Goal: Task Accomplishment & Management: Manage account settings

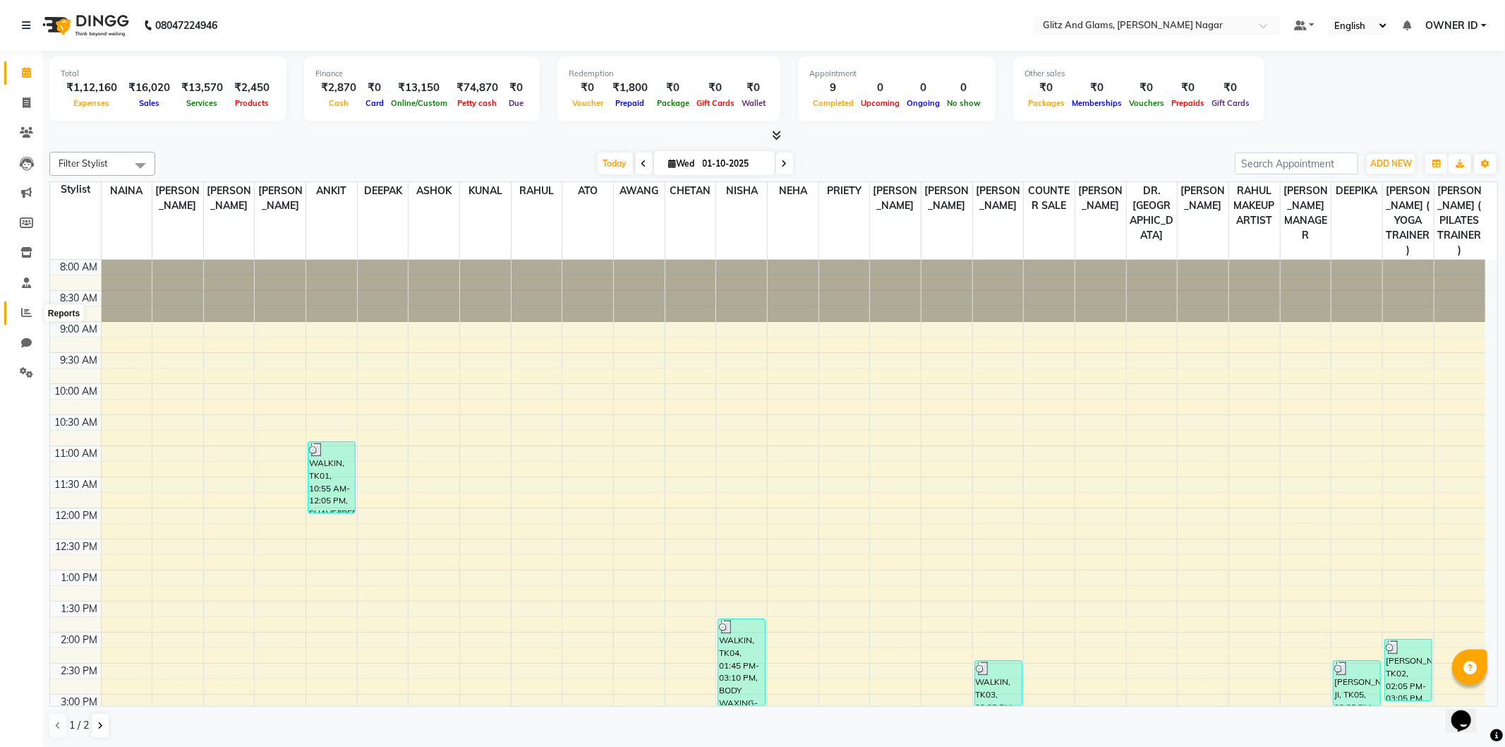
click at [28, 318] on icon at bounding box center [26, 312] width 11 height 11
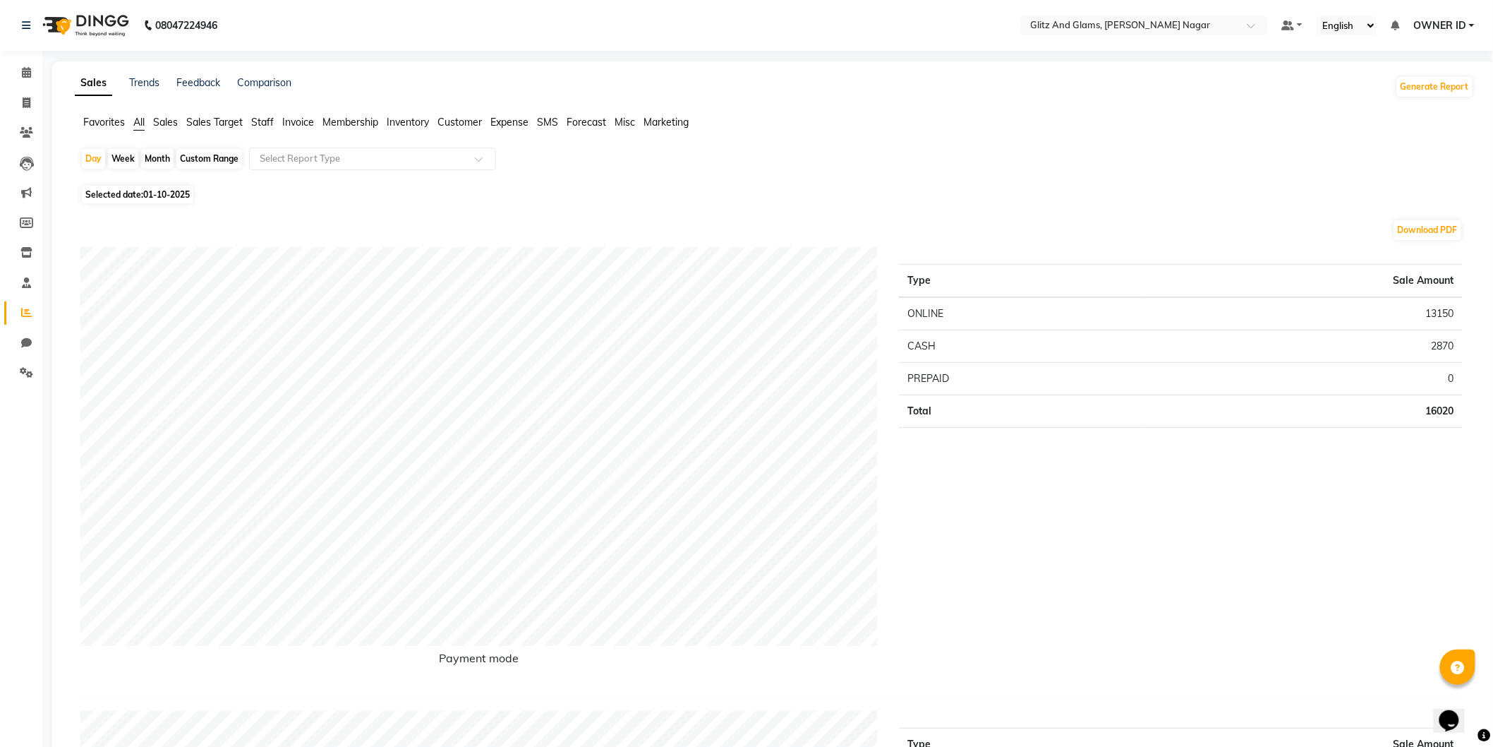
click at [254, 121] on span "Staff" at bounding box center [262, 122] width 23 height 13
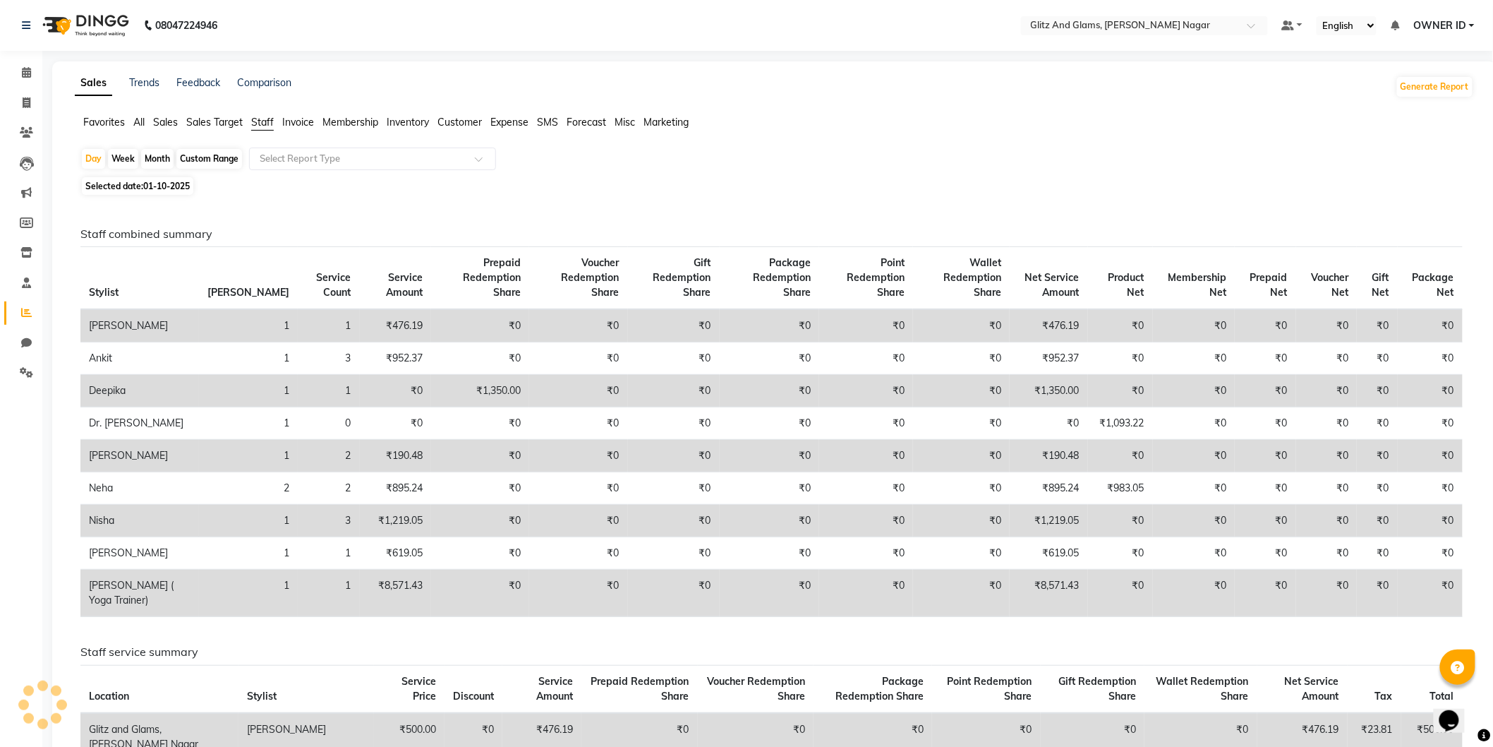
click at [199, 163] on div "Custom Range" at bounding box center [209, 159] width 66 height 20
select select "10"
select select "2025"
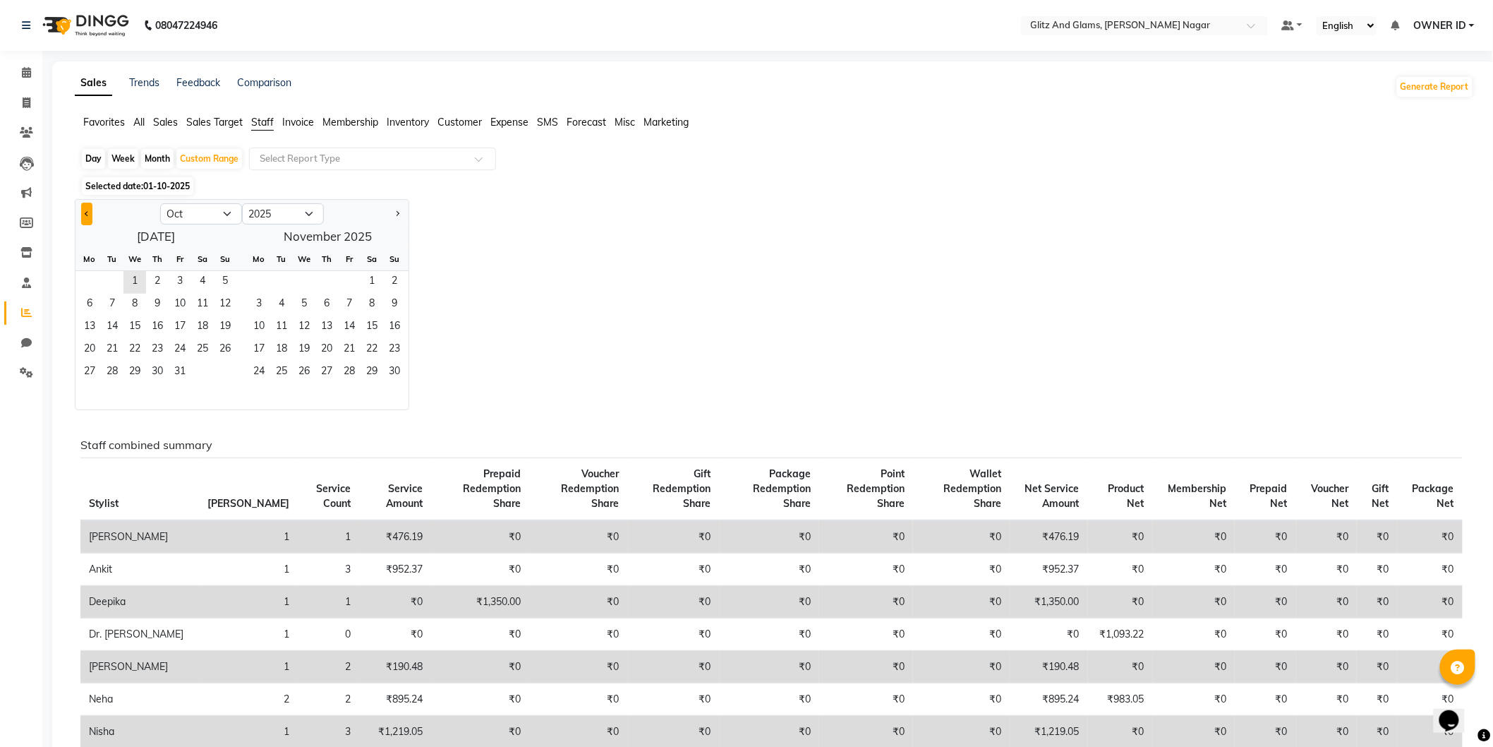
click at [86, 214] on span "Previous month" at bounding box center [87, 213] width 5 height 5
select select "9"
click at [86, 274] on span "1" at bounding box center [89, 282] width 23 height 23
click at [110, 375] on span "30" at bounding box center [112, 372] width 23 height 23
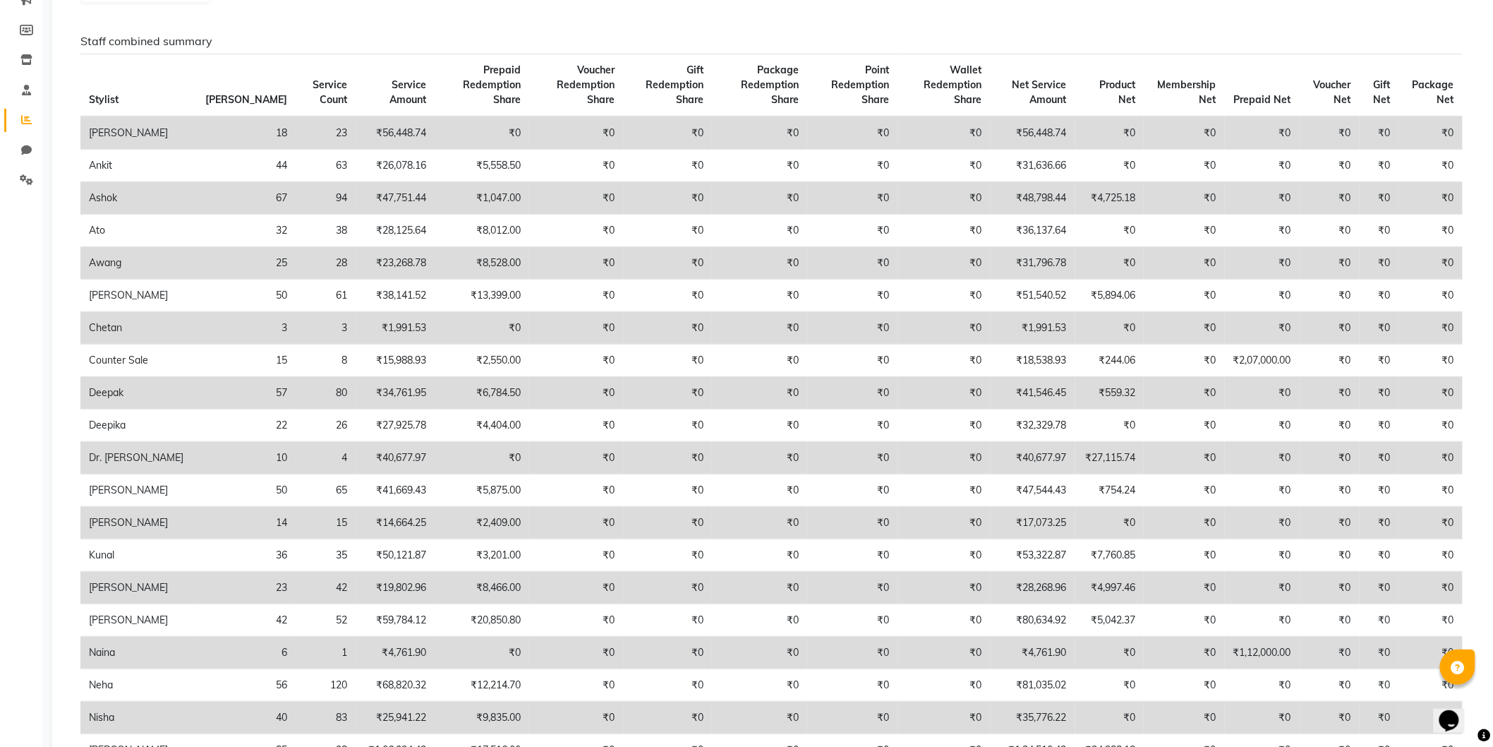
scroll to position [157, 0]
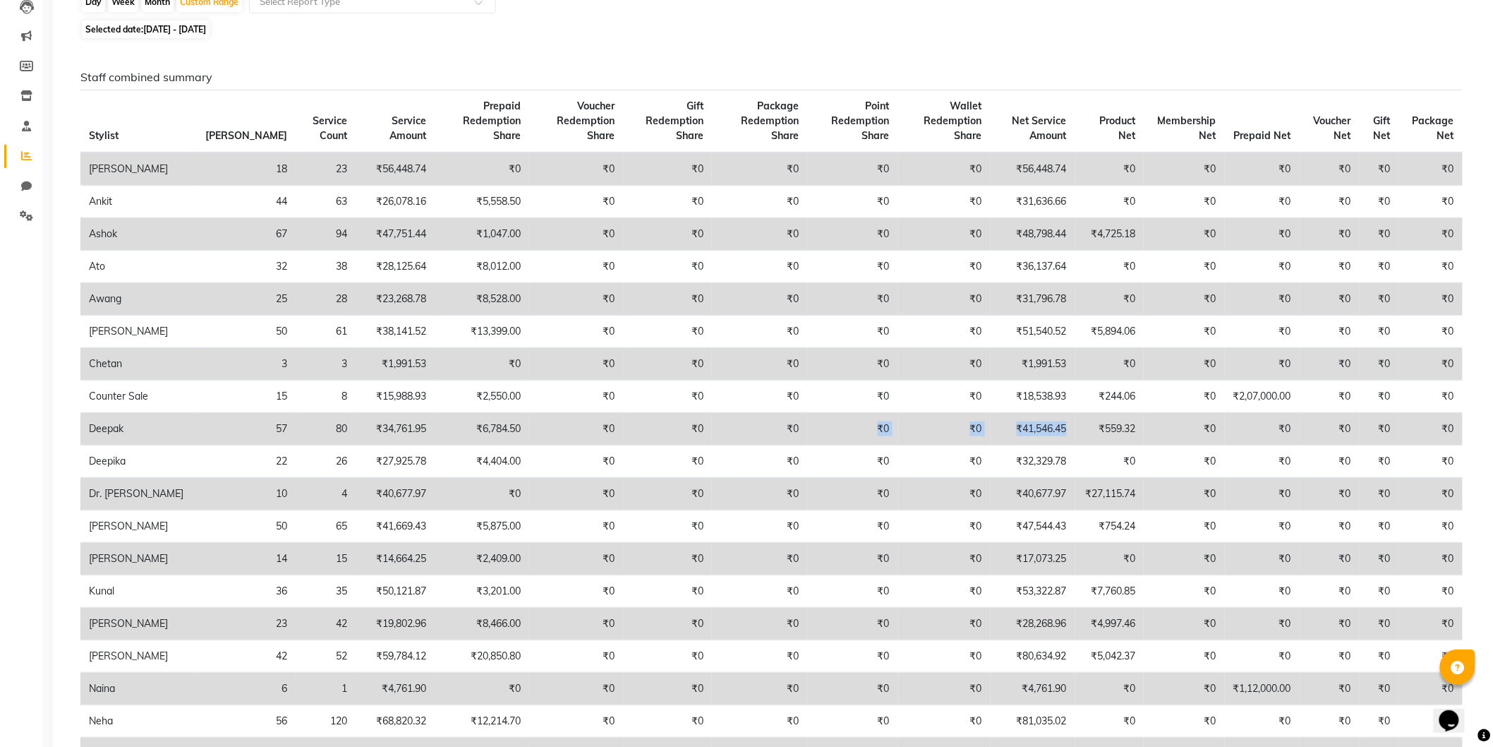
drag, startPoint x: 1059, startPoint y: 433, endPoint x: 780, endPoint y: 438, distance: 279.5
click at [780, 438] on tr "Deepak 57 80 ₹34,761.95 ₹6,784.50 ₹0 ₹0 ₹0 ₹0 ₹0 ₹41,546.45 ₹559.32 ₹0 ₹0 ₹0 ₹0…" at bounding box center [771, 429] width 1382 height 32
drag, startPoint x: 380, startPoint y: 422, endPoint x: 299, endPoint y: 436, distance: 81.7
click at [299, 436] on tr "Deepak 57 80 ₹34,761.95 ₹6,784.50 ₹0 ₹0 ₹0 ₹0 ₹0 ₹41,546.45 ₹559.32 ₹0 ₹0 ₹0 ₹0…" at bounding box center [771, 429] width 1382 height 32
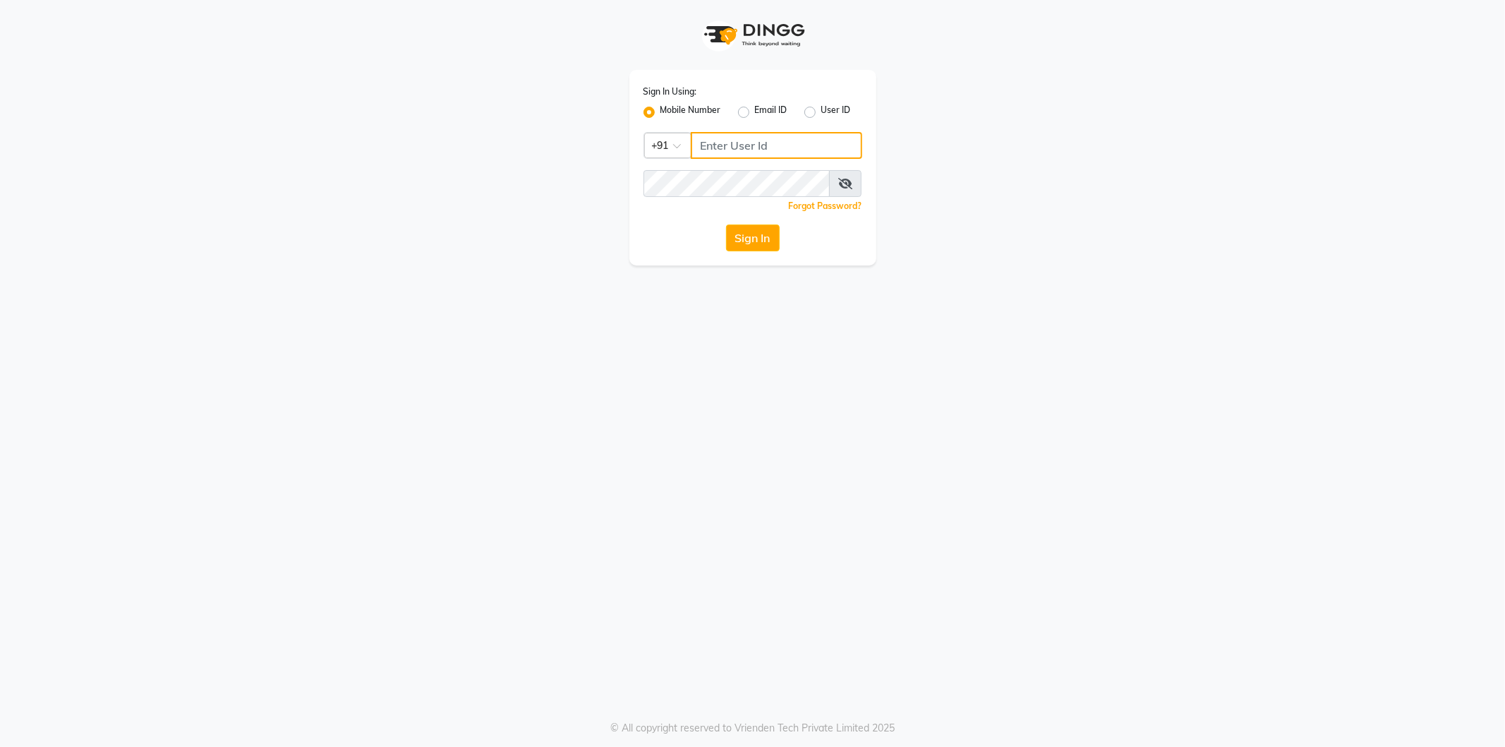
click at [730, 146] on input "Username" at bounding box center [776, 145] width 171 height 27
type input "8824152513"
click at [726, 224] on button "Sign In" at bounding box center [753, 237] width 54 height 27
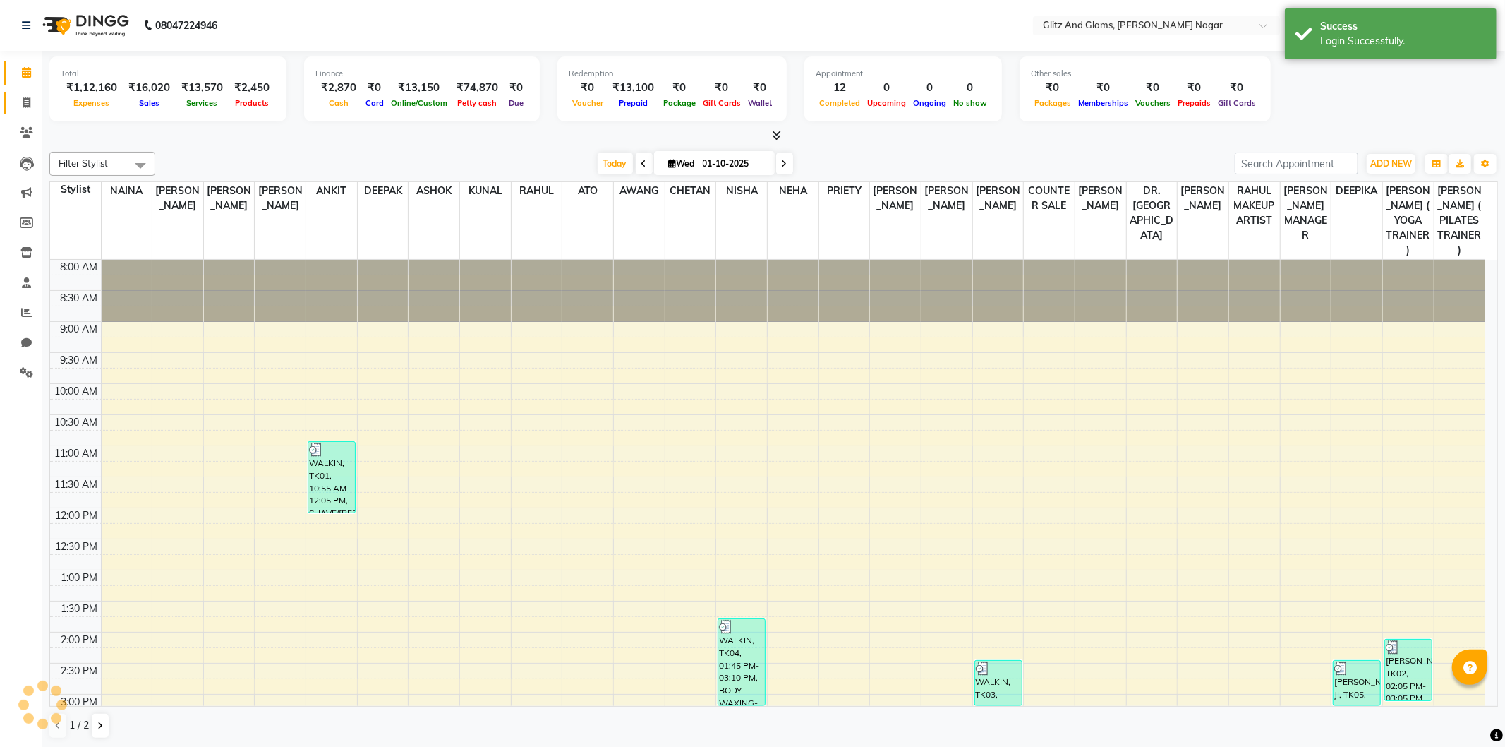
click at [28, 97] on icon at bounding box center [27, 102] width 8 height 11
select select "service"
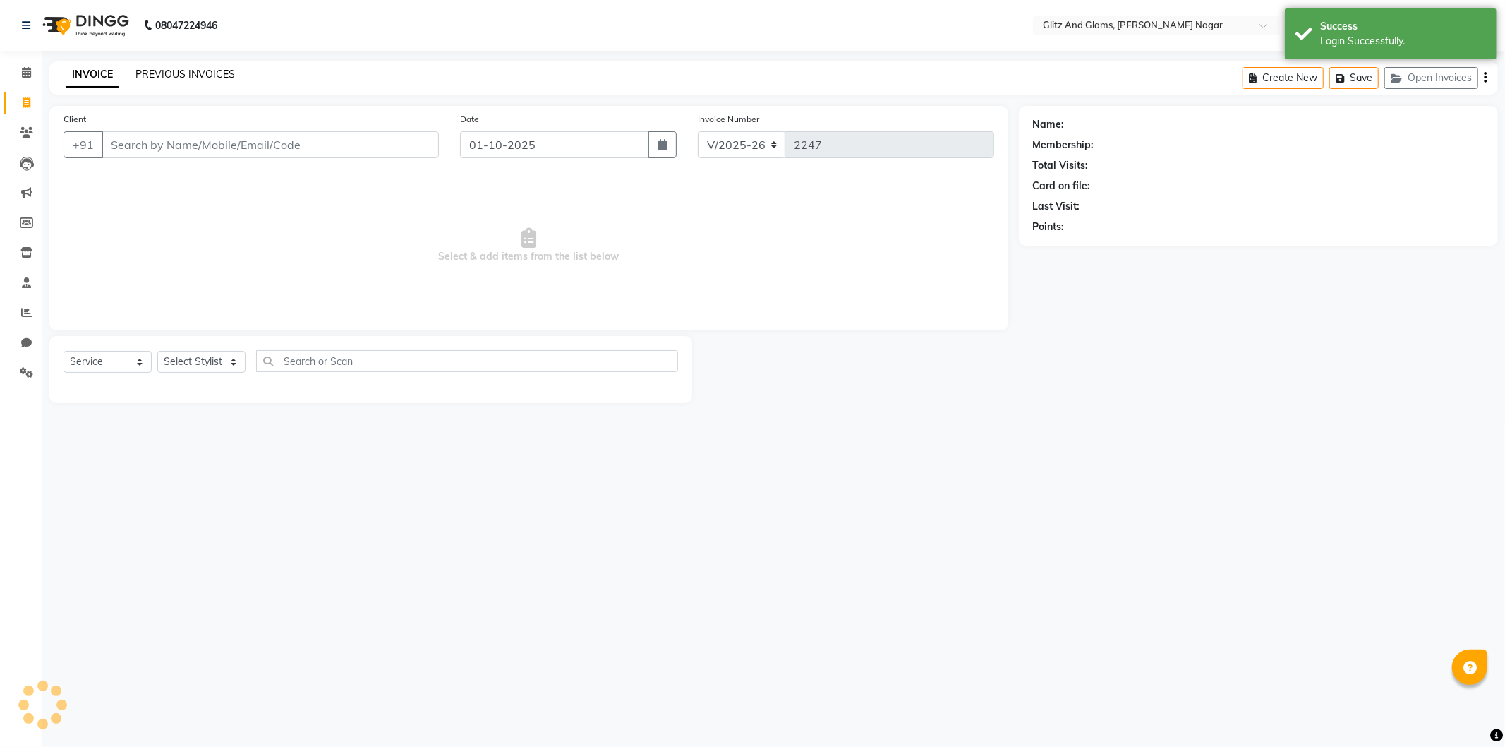
click at [188, 69] on link "PREVIOUS INVOICES" at bounding box center [185, 74] width 100 height 13
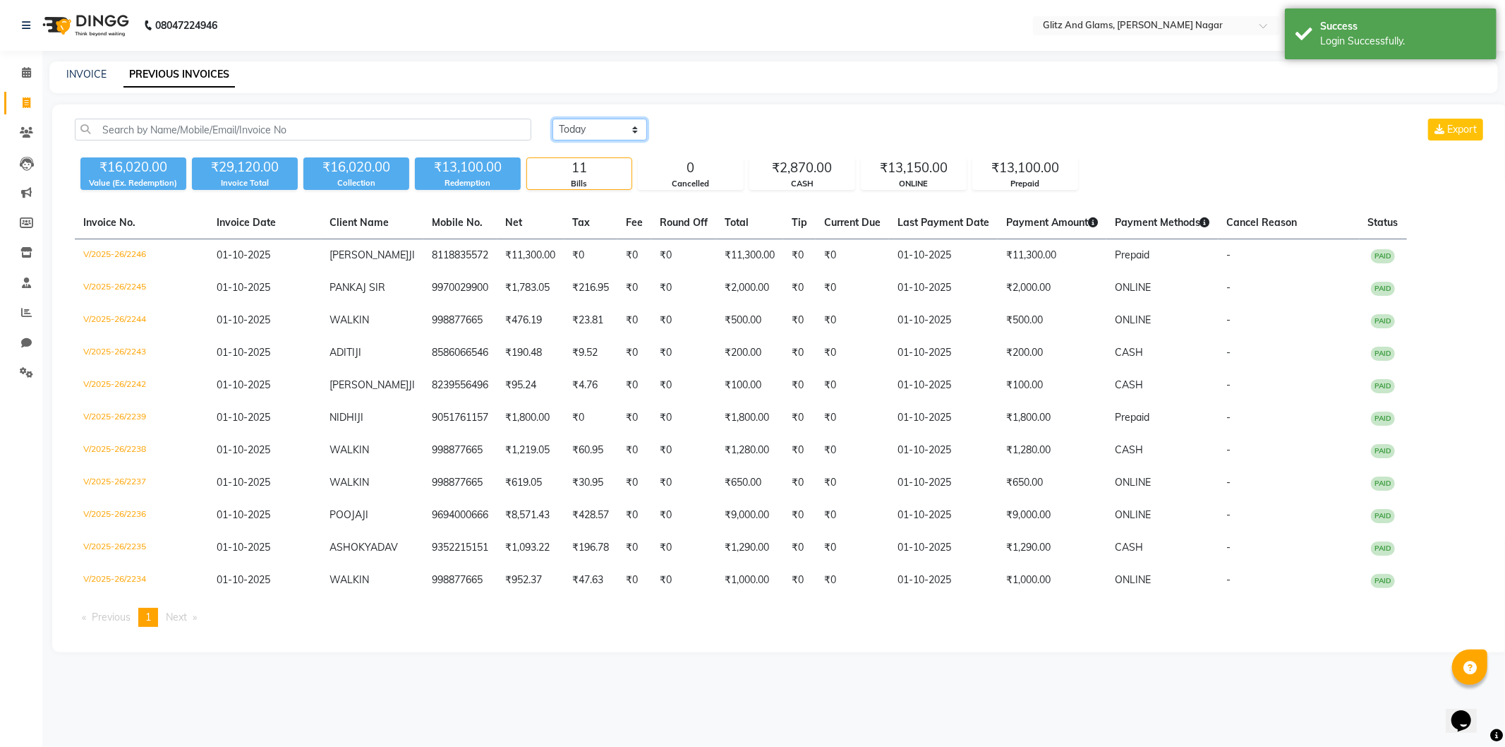
click at [565, 129] on select "Today Yesterday Custom Range" at bounding box center [600, 130] width 95 height 22
select select "range"
click at [553, 119] on select "Today Yesterday Custom Range" at bounding box center [600, 130] width 95 height 22
click at [689, 129] on input "01-10-2025" at bounding box center [714, 130] width 99 height 20
select select "10"
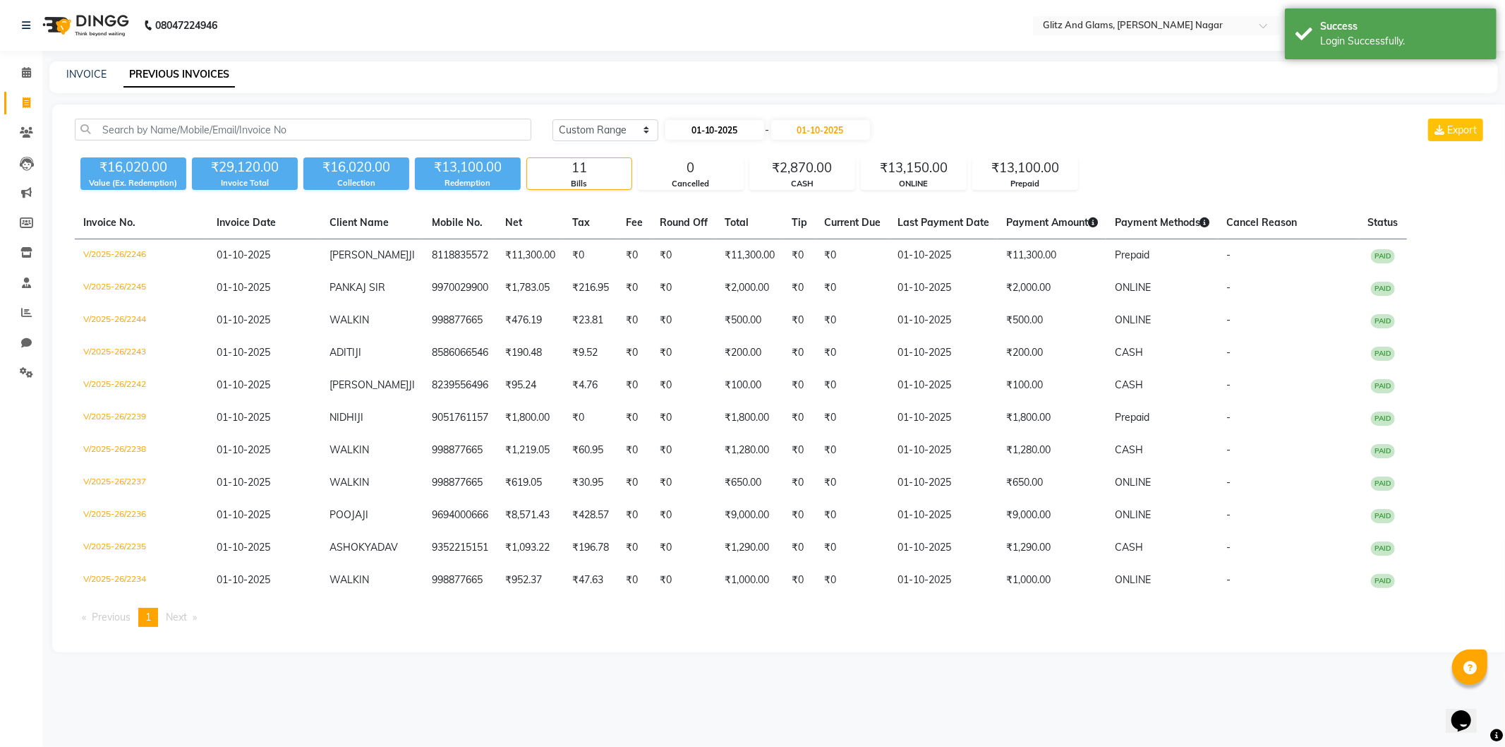
select select "2025"
click at [673, 153] on button "Previous month" at bounding box center [677, 156] width 12 height 23
select select "9"
click at [773, 265] on div "26" at bounding box center [770, 269] width 23 height 23
type input "26-09-2025"
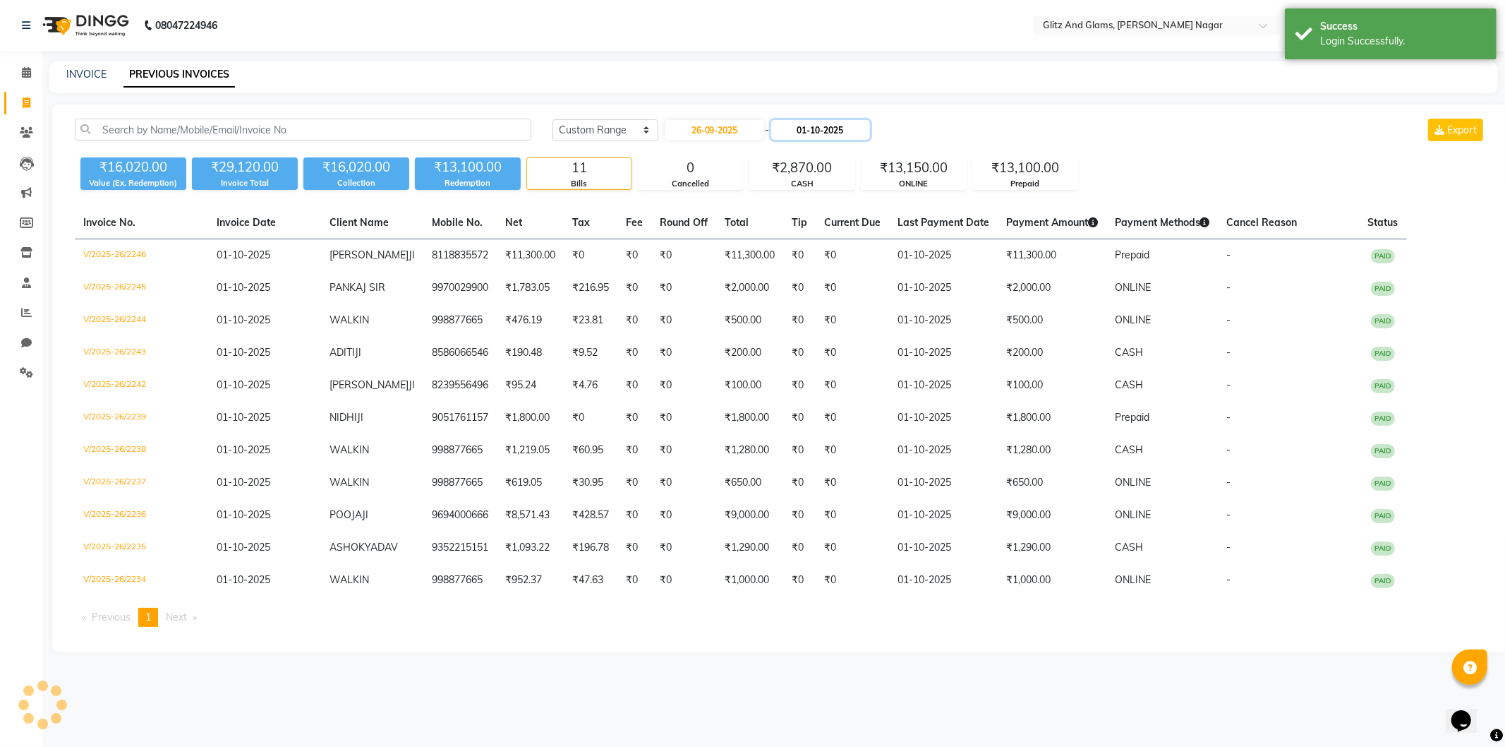
click at [802, 127] on input "01-10-2025" at bounding box center [820, 130] width 99 height 20
select select "10"
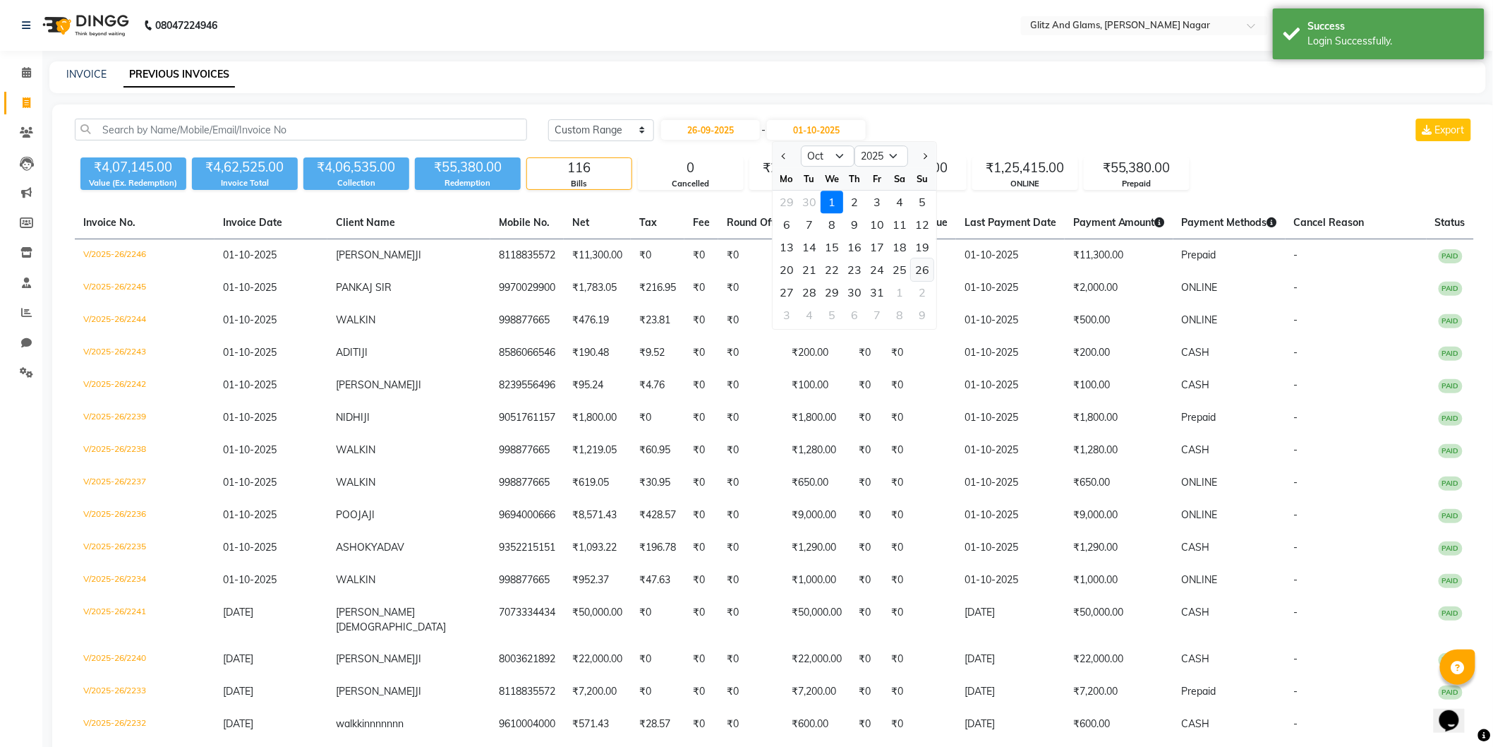
click at [919, 270] on div "26" at bounding box center [922, 269] width 23 height 23
type input "26-10-2025"
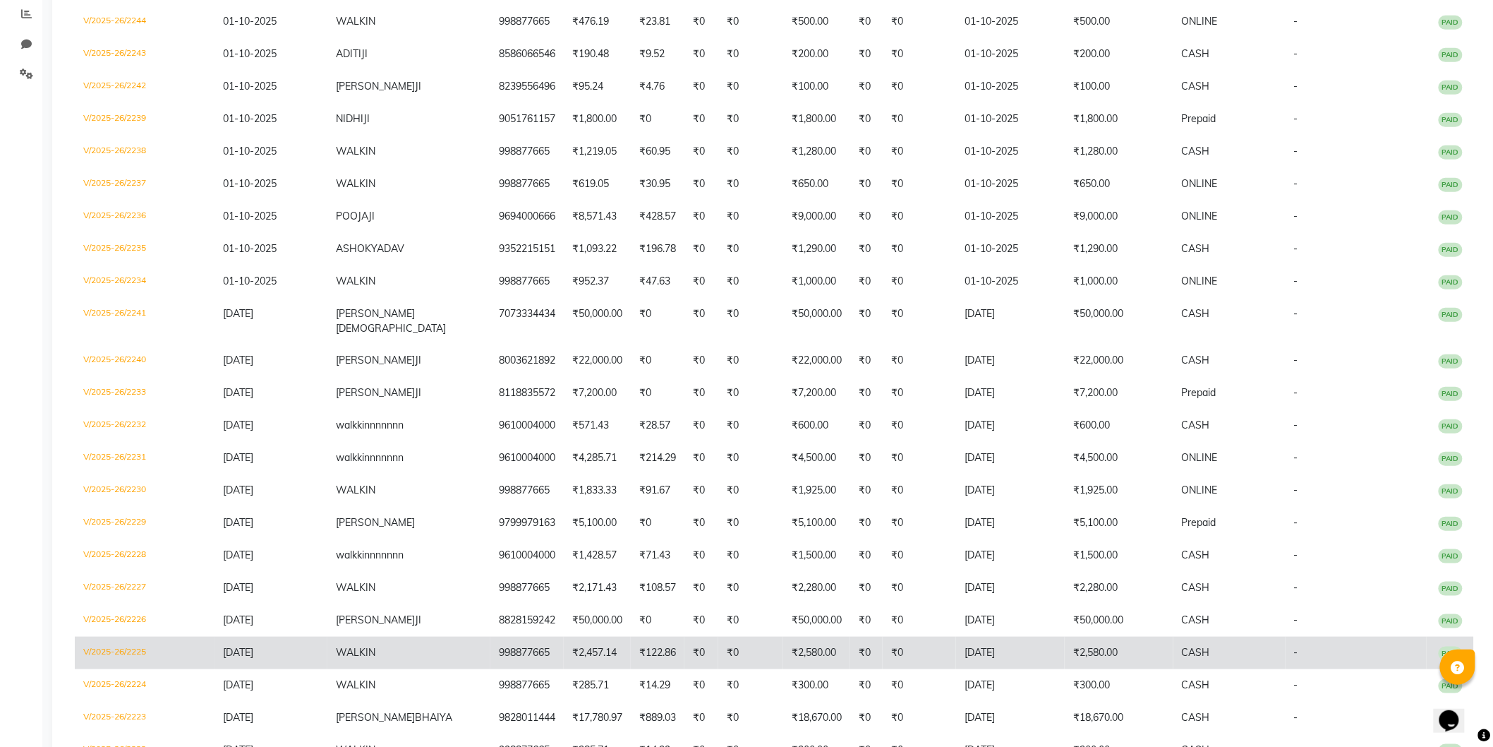
scroll to position [313, 0]
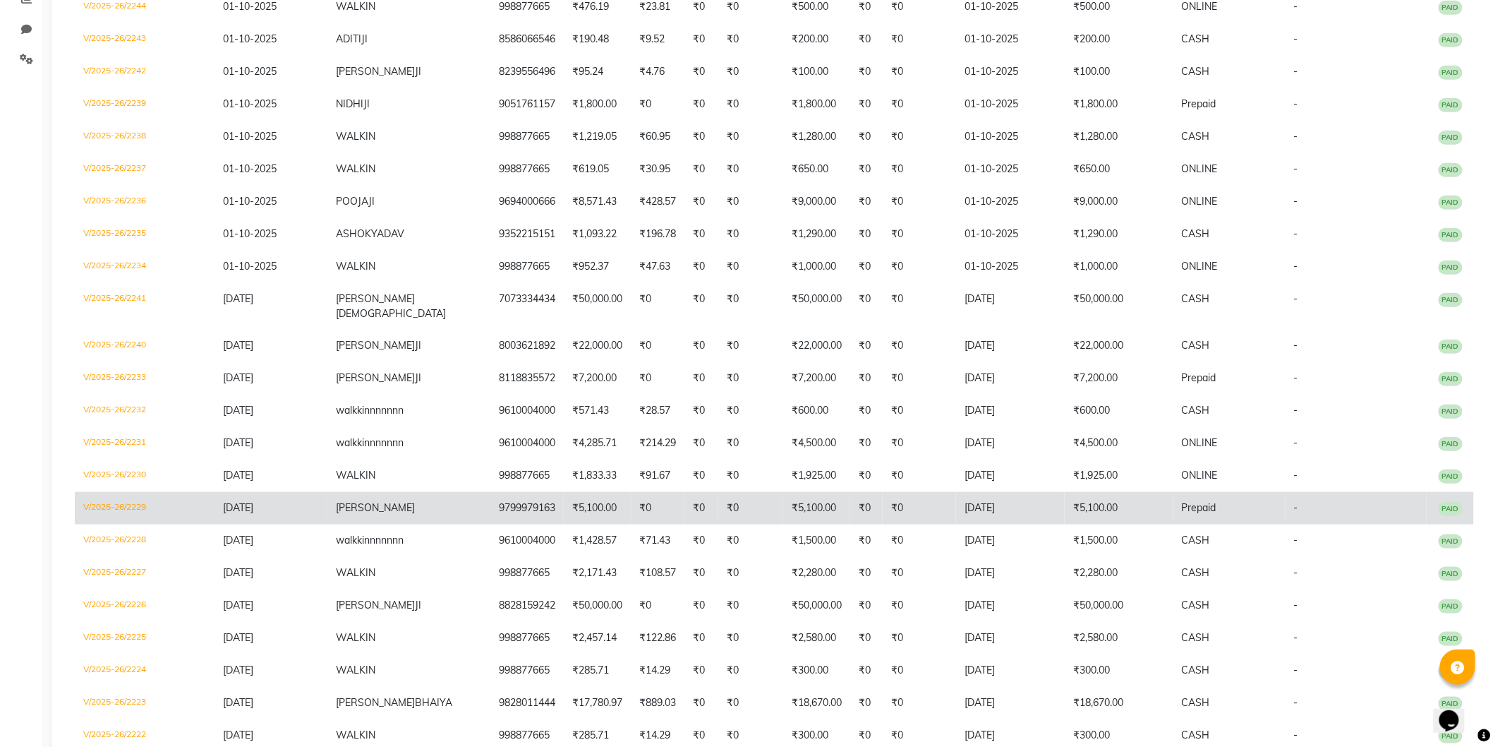
click at [121, 492] on td "V/2025-26/2229" at bounding box center [145, 508] width 140 height 32
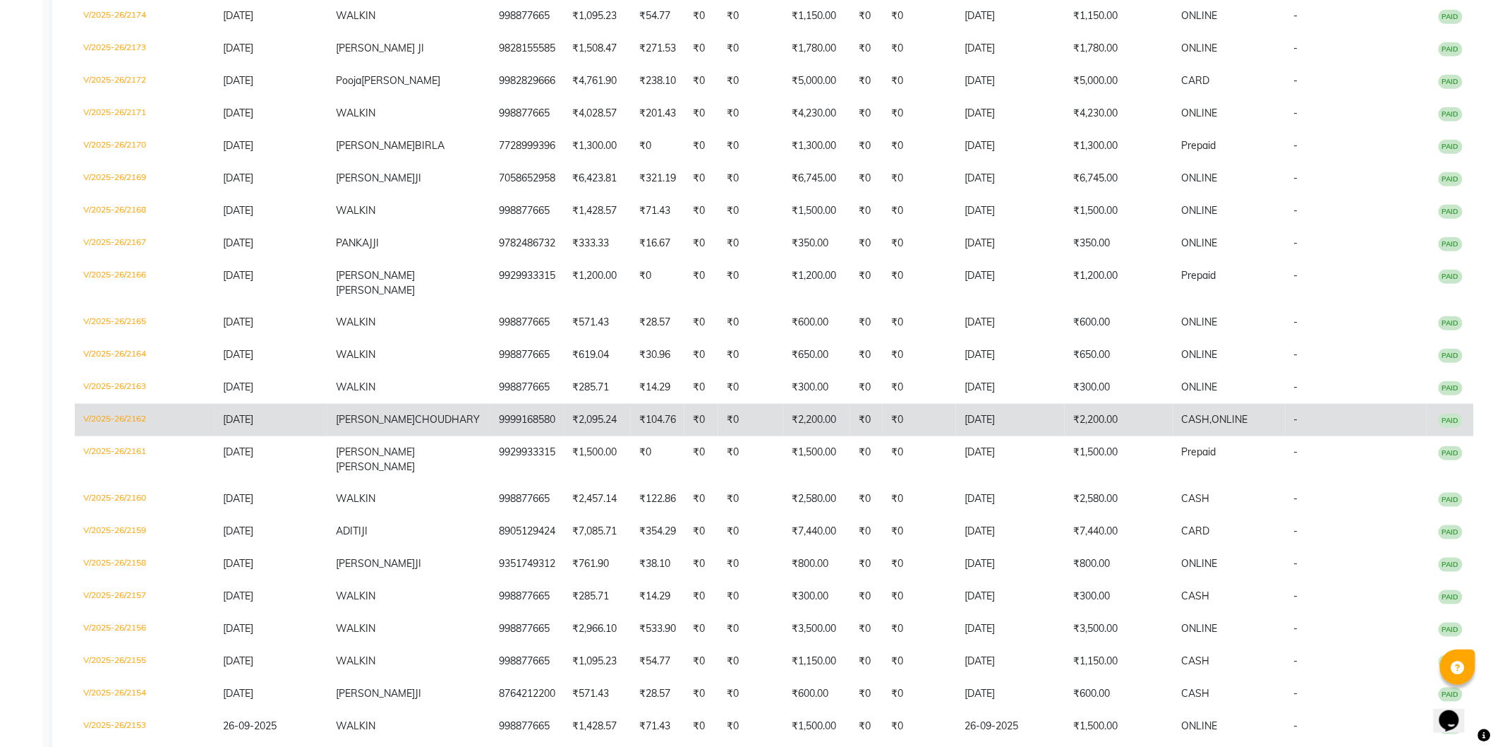
scroll to position [2744, 0]
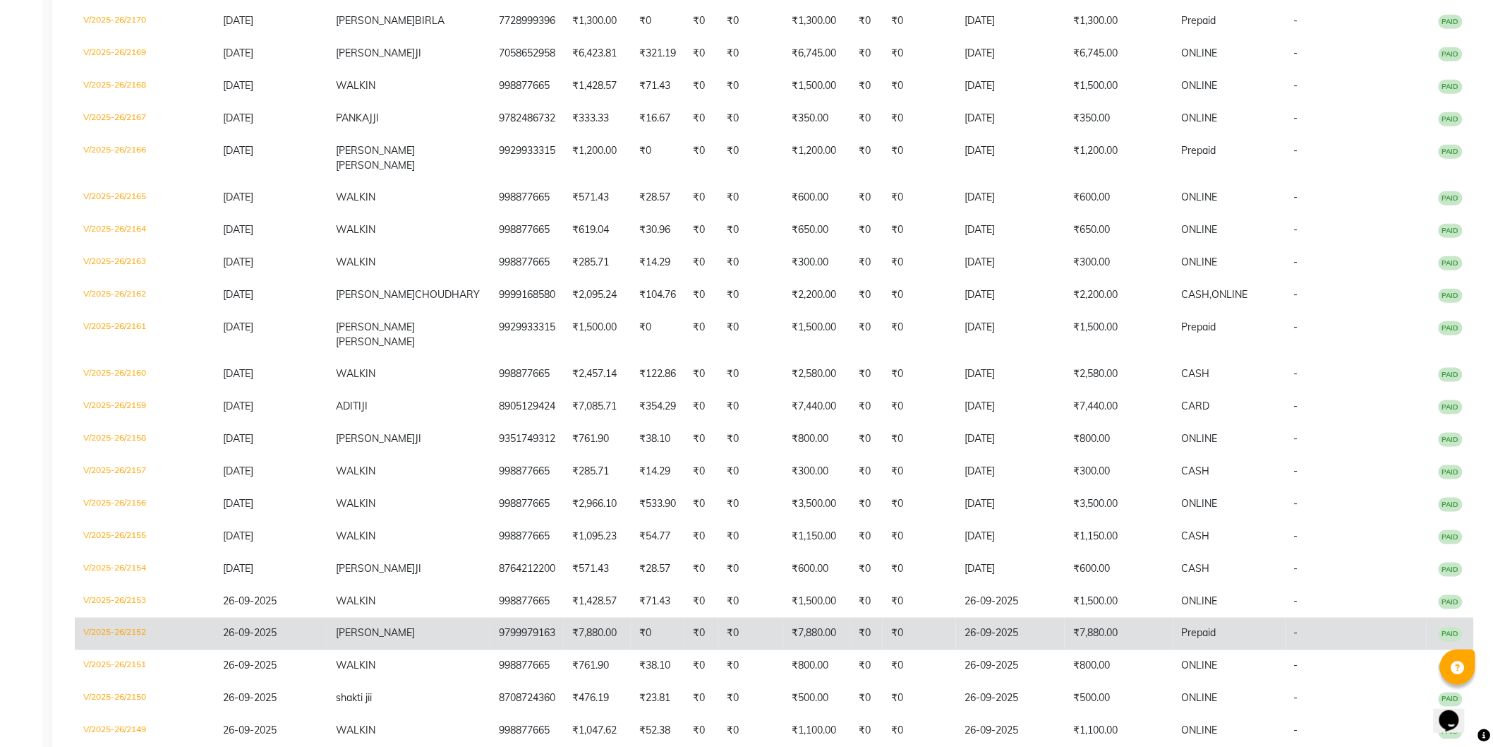
click at [121, 617] on td "V/2025-26/2152" at bounding box center [145, 633] width 140 height 32
